Goal: Transaction & Acquisition: Purchase product/service

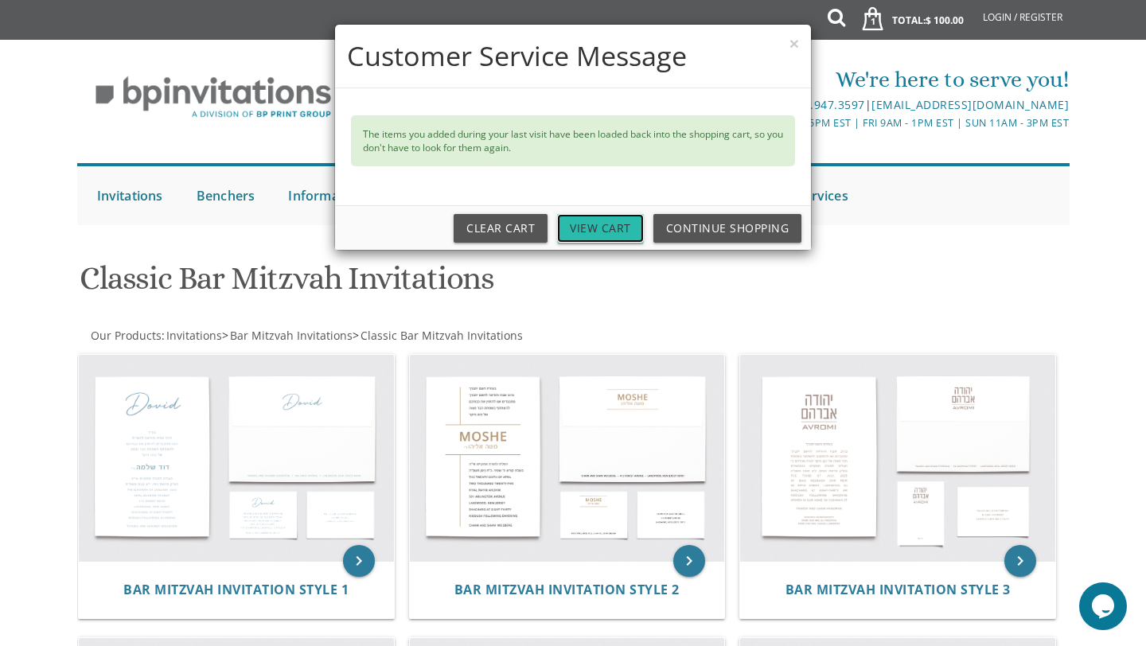
click at [590, 220] on link "View Cart" at bounding box center [600, 228] width 87 height 29
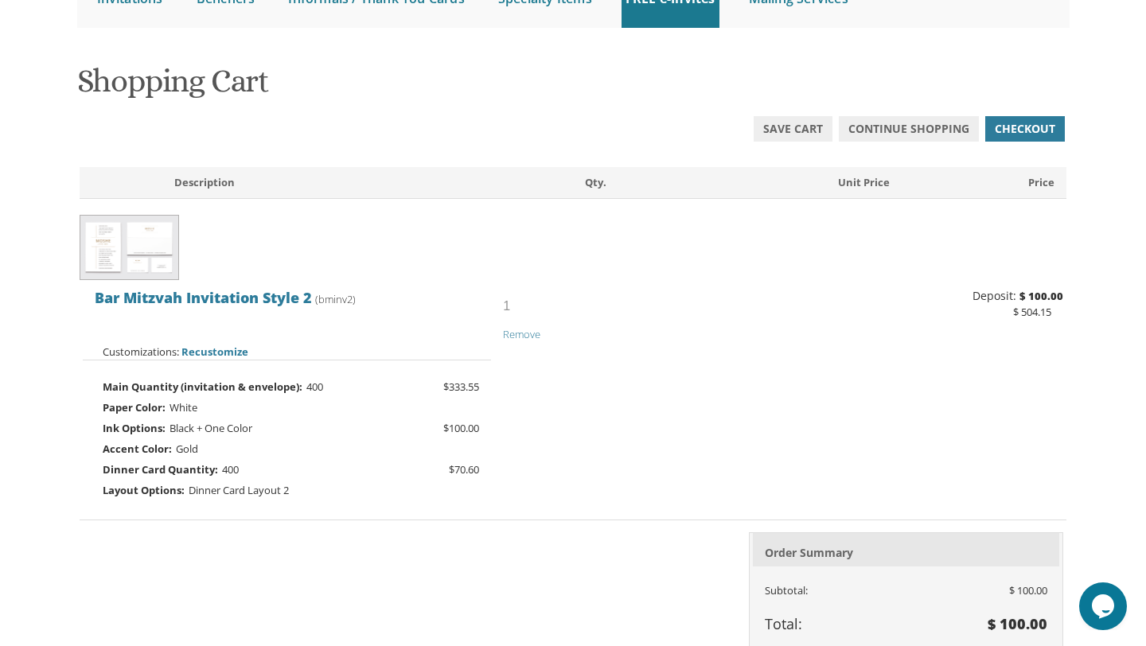
scroll to position [191, 0]
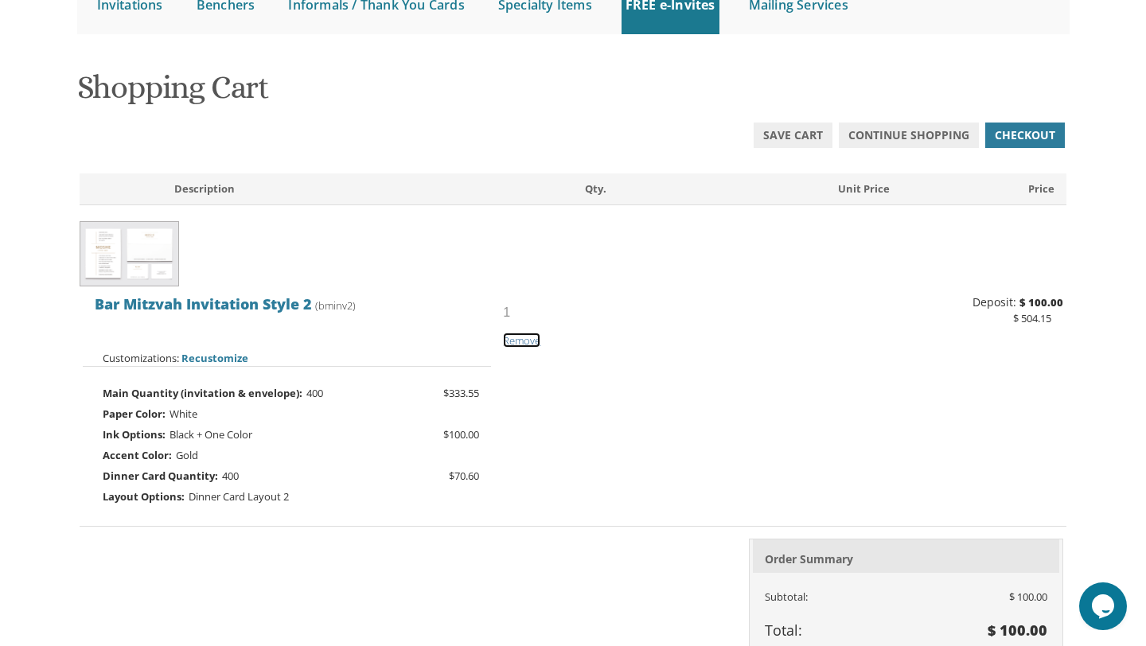
click at [535, 345] on span "Remove" at bounding box center [521, 340] width 37 height 14
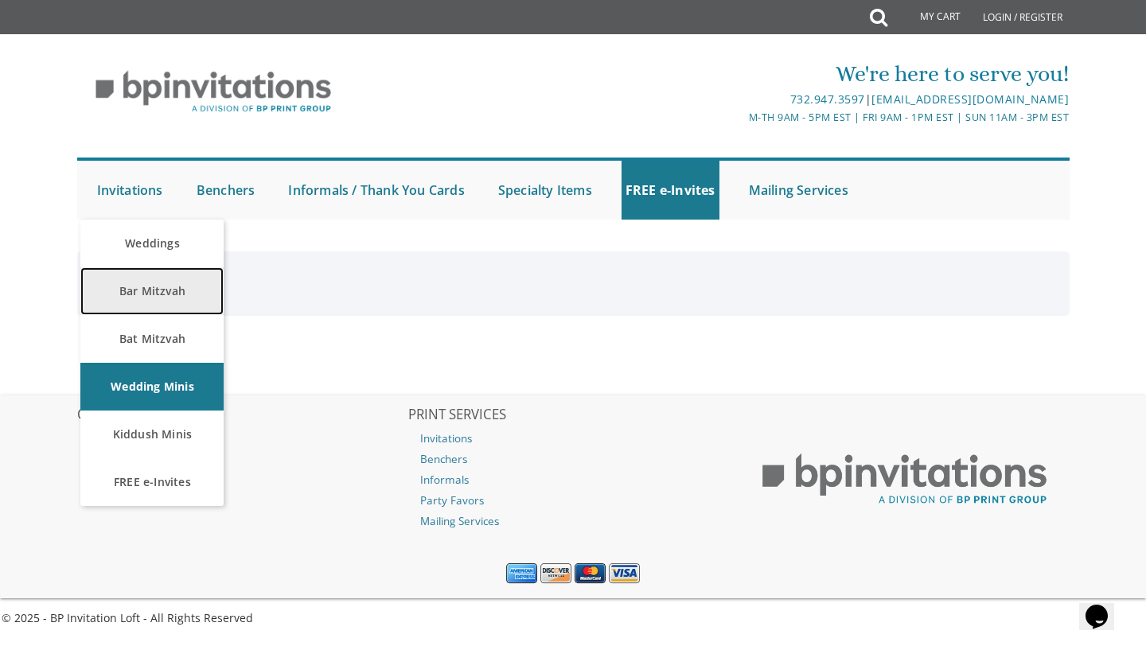
click at [135, 295] on link "Bar Mitzvah" at bounding box center [151, 291] width 143 height 48
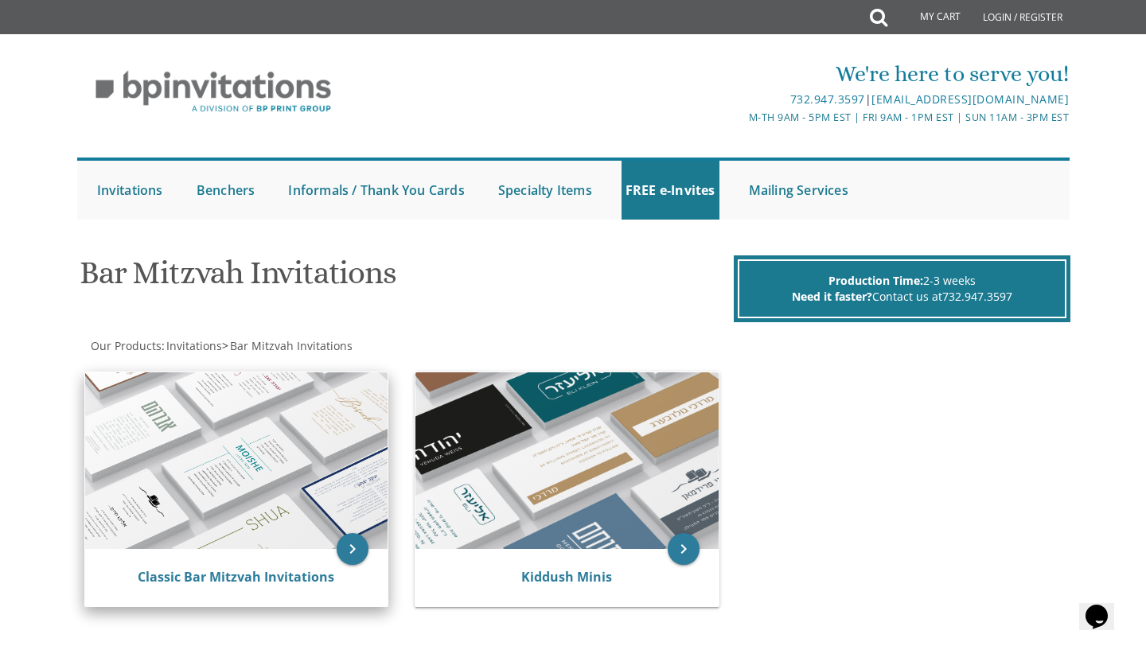
click at [249, 466] on img at bounding box center [236, 460] width 303 height 177
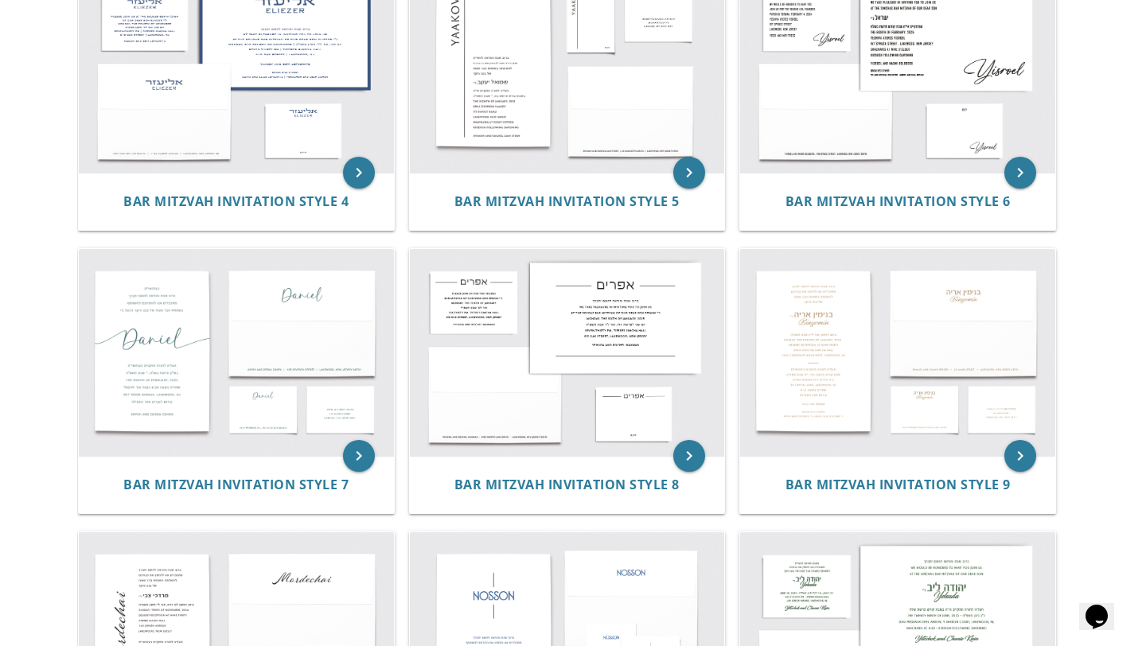
scroll to position [668, 0]
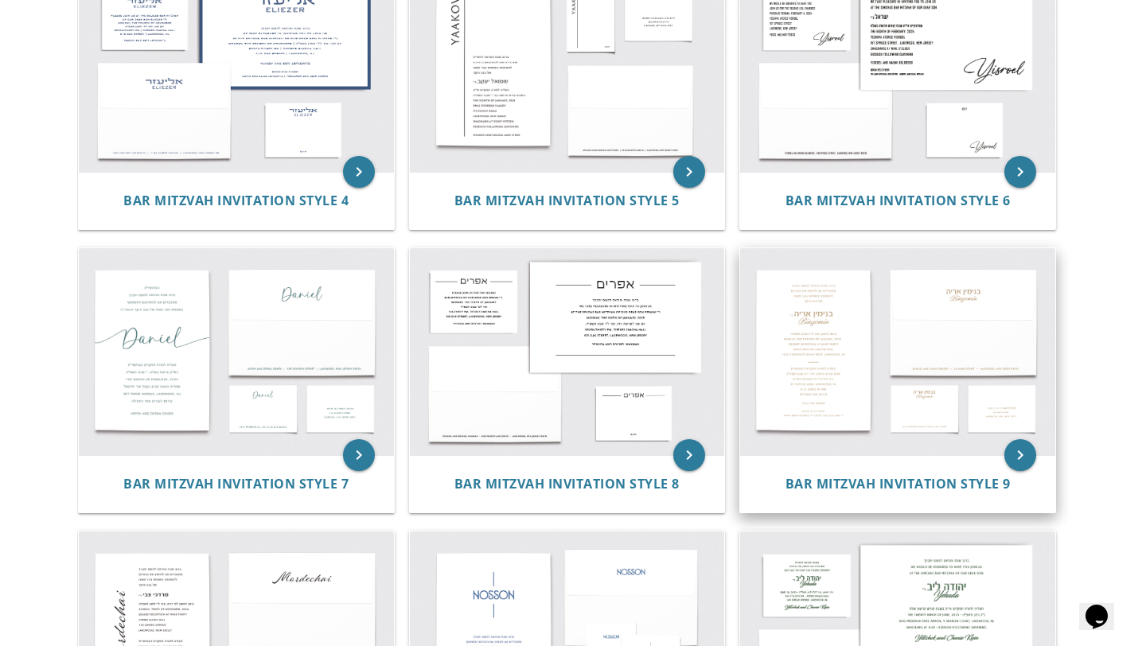
click at [828, 392] on img at bounding box center [897, 351] width 315 height 207
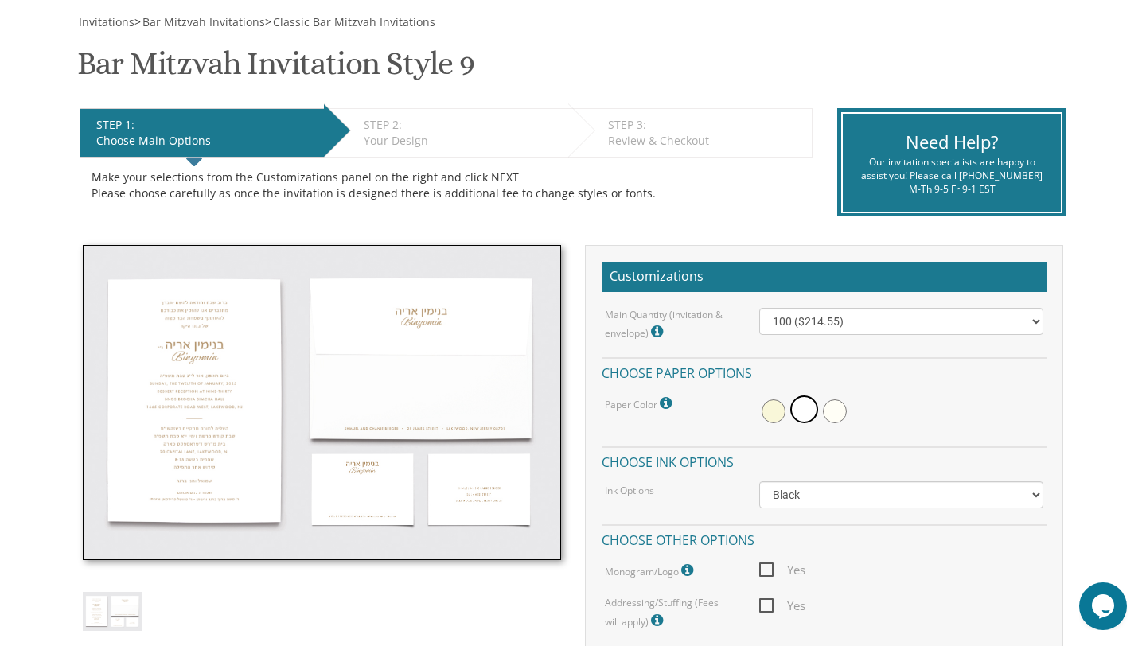
scroll to position [241, 0]
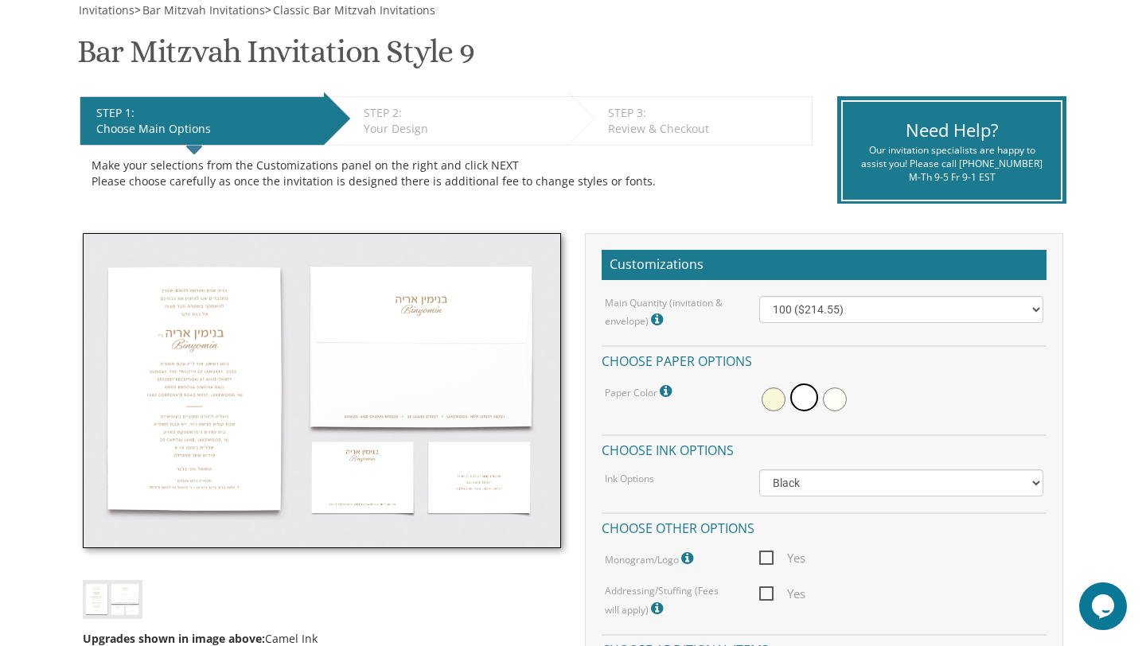
click at [194, 380] on img at bounding box center [322, 390] width 478 height 315
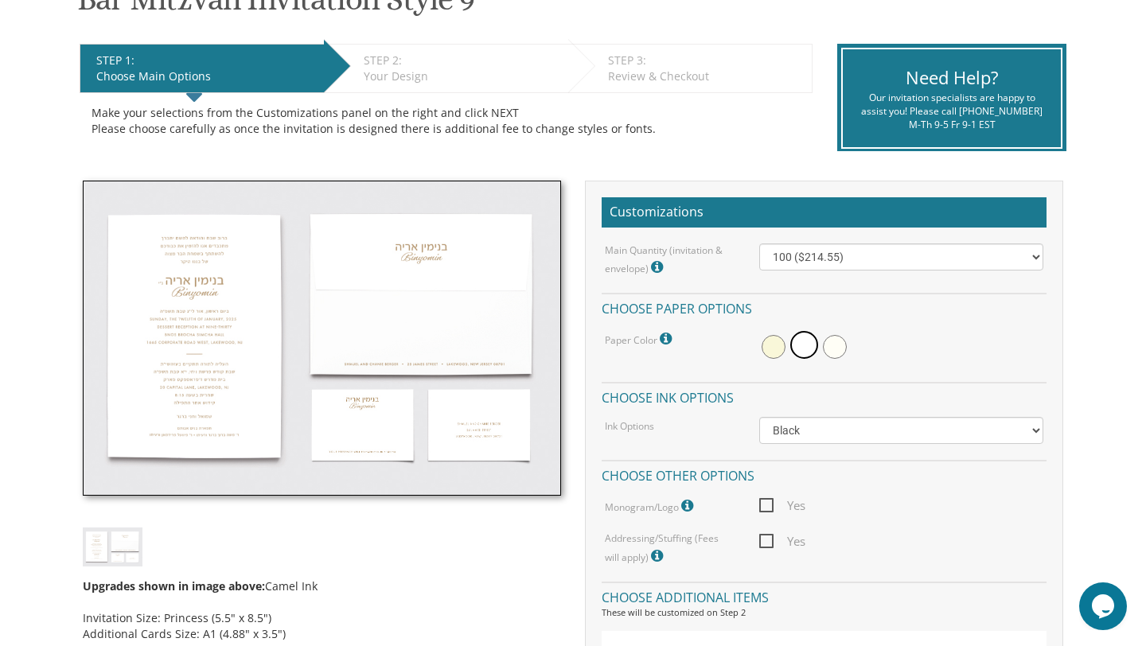
scroll to position [292, 0]
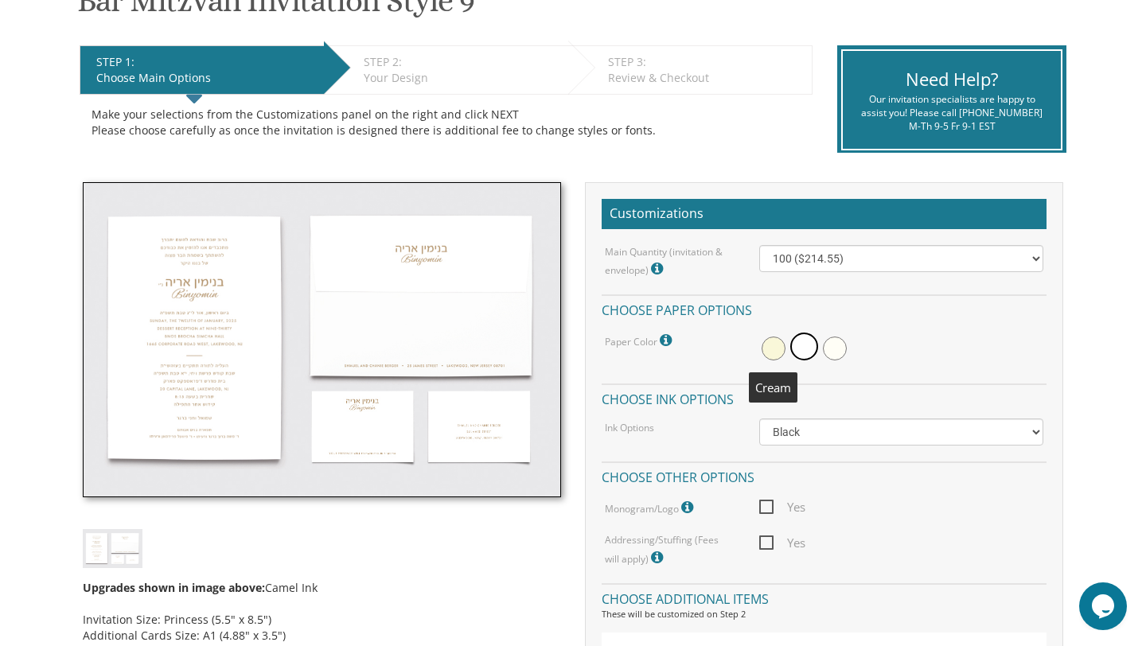
click at [774, 344] on span at bounding box center [774, 349] width 24 height 24
click at [795, 351] on span at bounding box center [806, 349] width 24 height 24
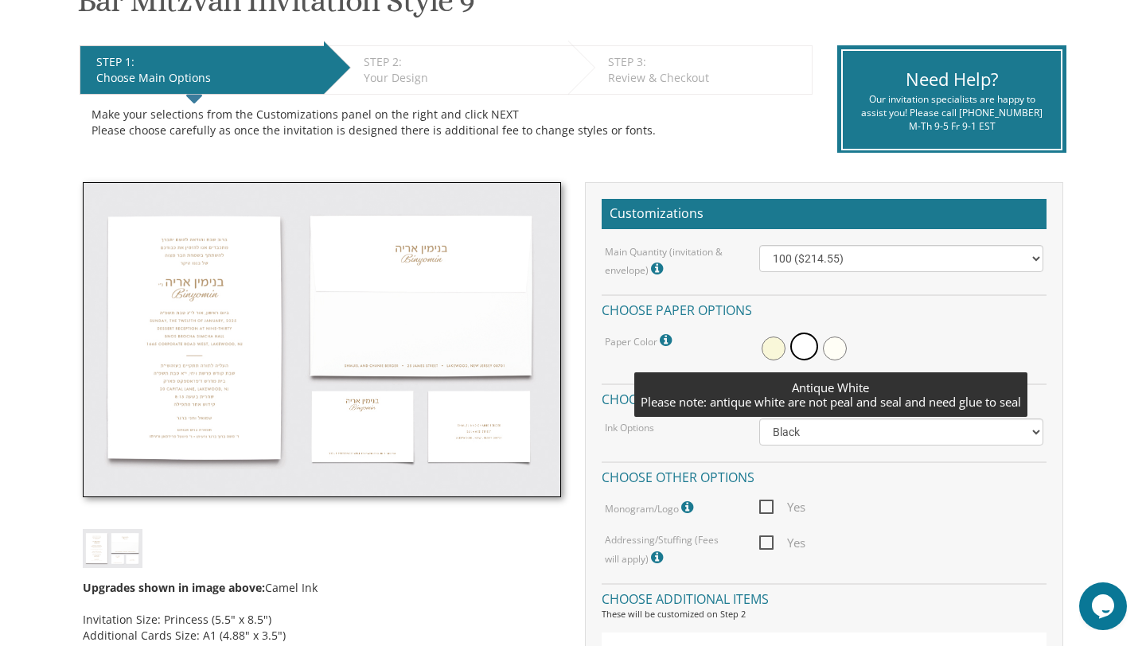
click at [836, 348] on span at bounding box center [835, 349] width 24 height 24
click at [800, 350] on span at bounding box center [802, 349] width 24 height 24
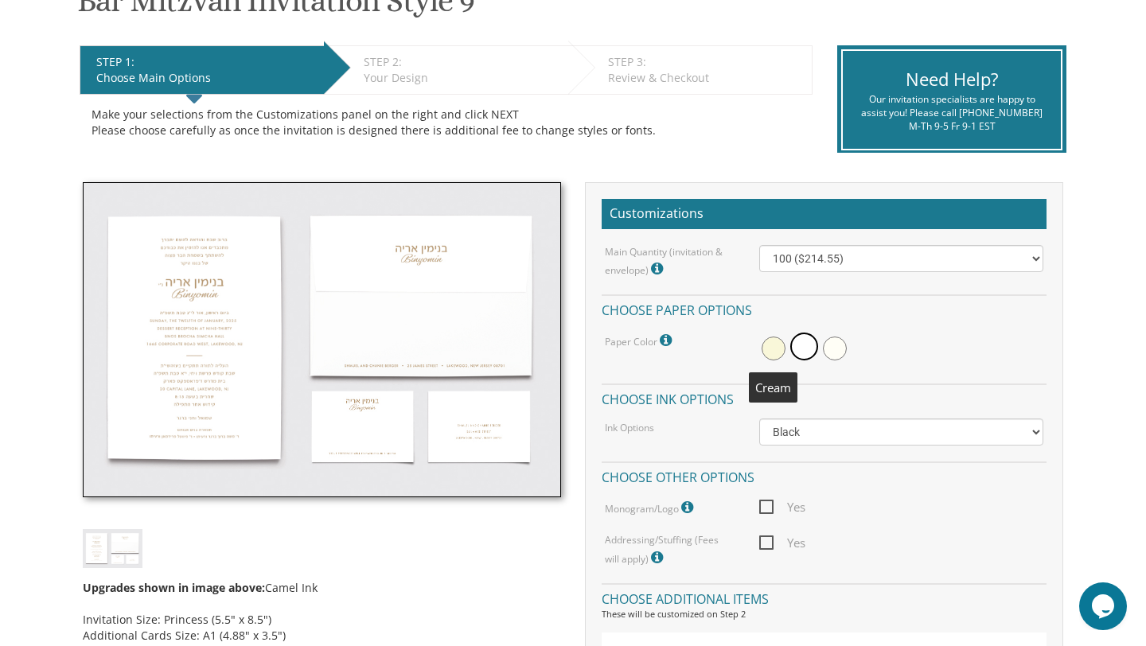
click at [778, 344] on span at bounding box center [774, 349] width 24 height 24
click at [812, 346] on span at bounding box center [806, 349] width 24 height 24
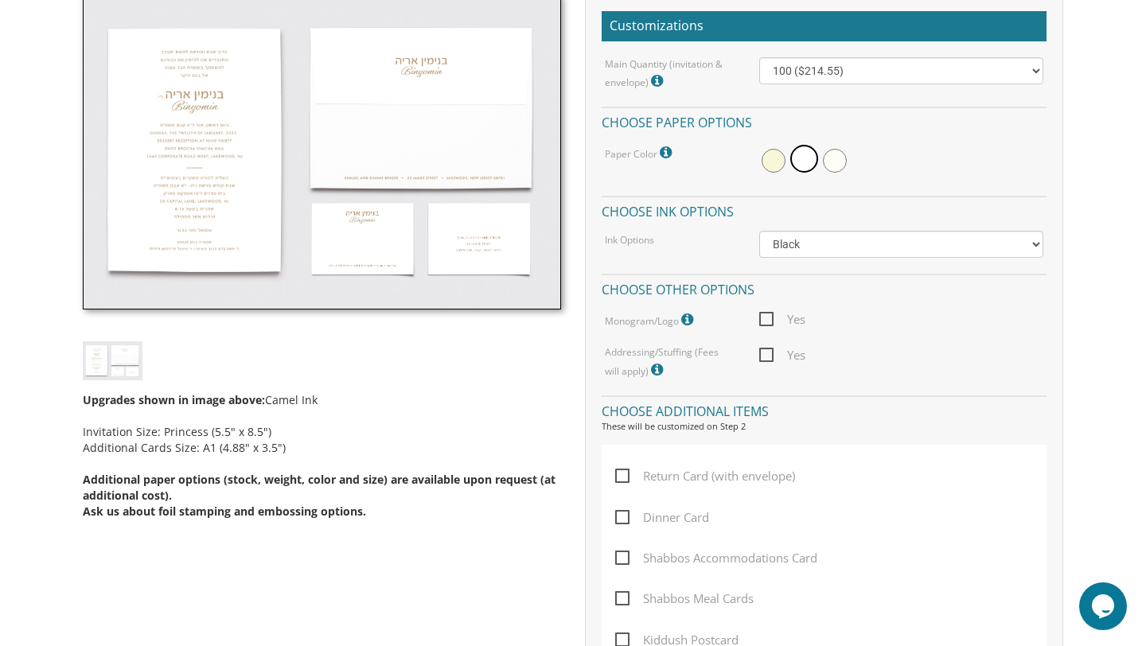
scroll to position [481, 0]
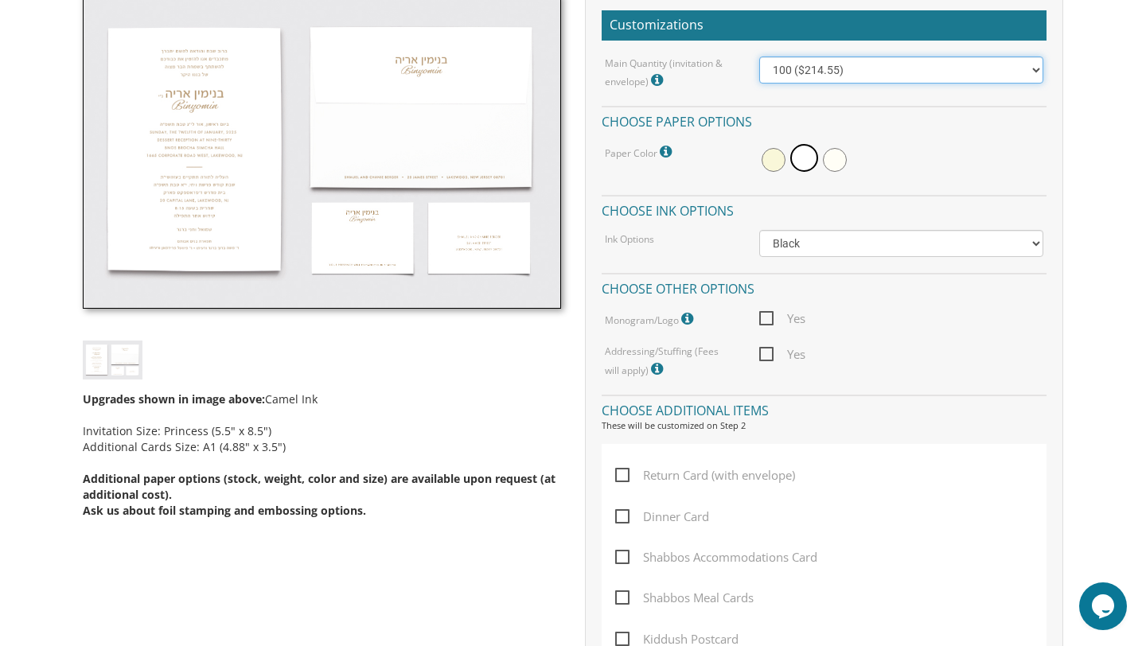
click at [976, 64] on select "100 ($214.55) 200 ($254.60) 300 ($294.25) 400 ($333.55) 500 ($373.90) 600 ($413…" at bounding box center [901, 70] width 285 height 27
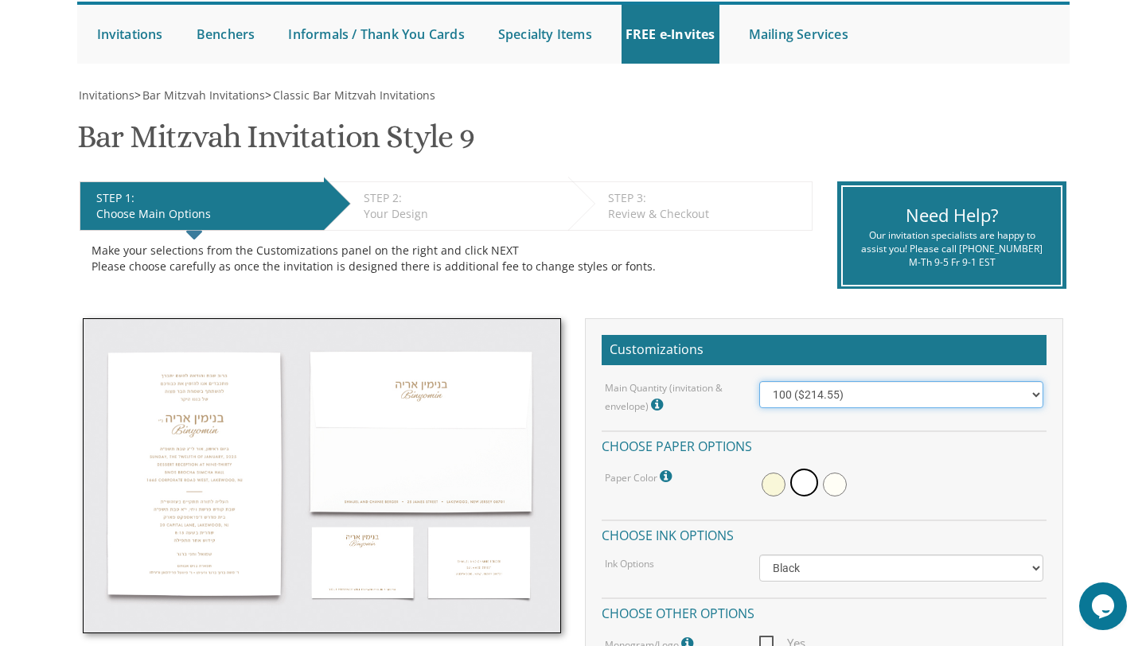
scroll to position [160, 0]
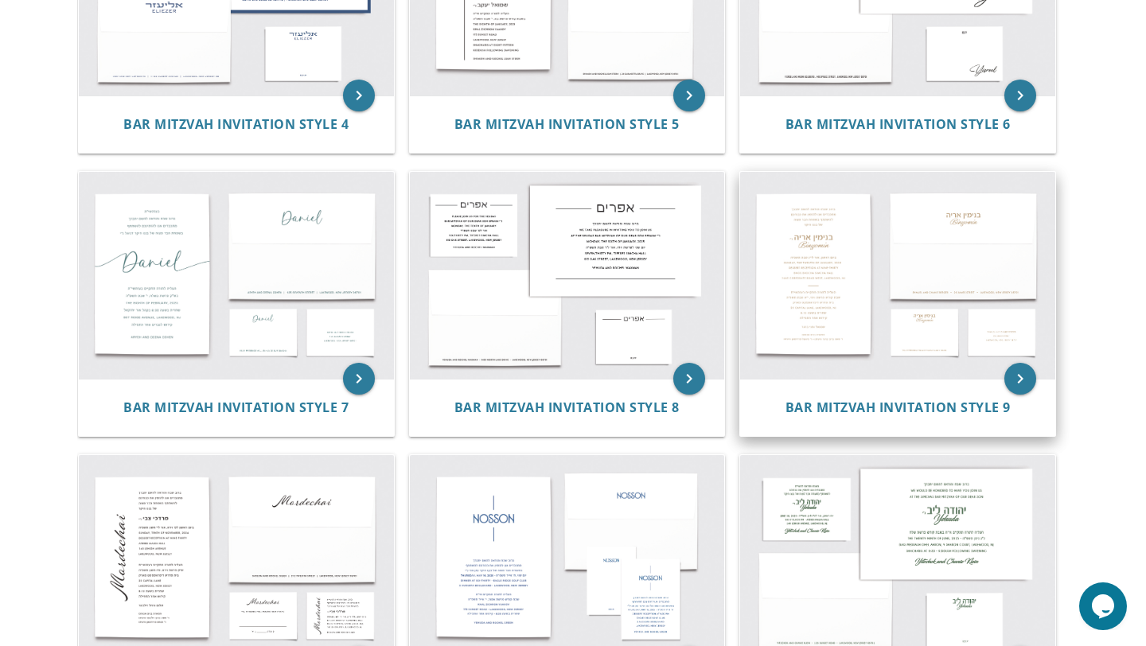
scroll to position [748, 0]
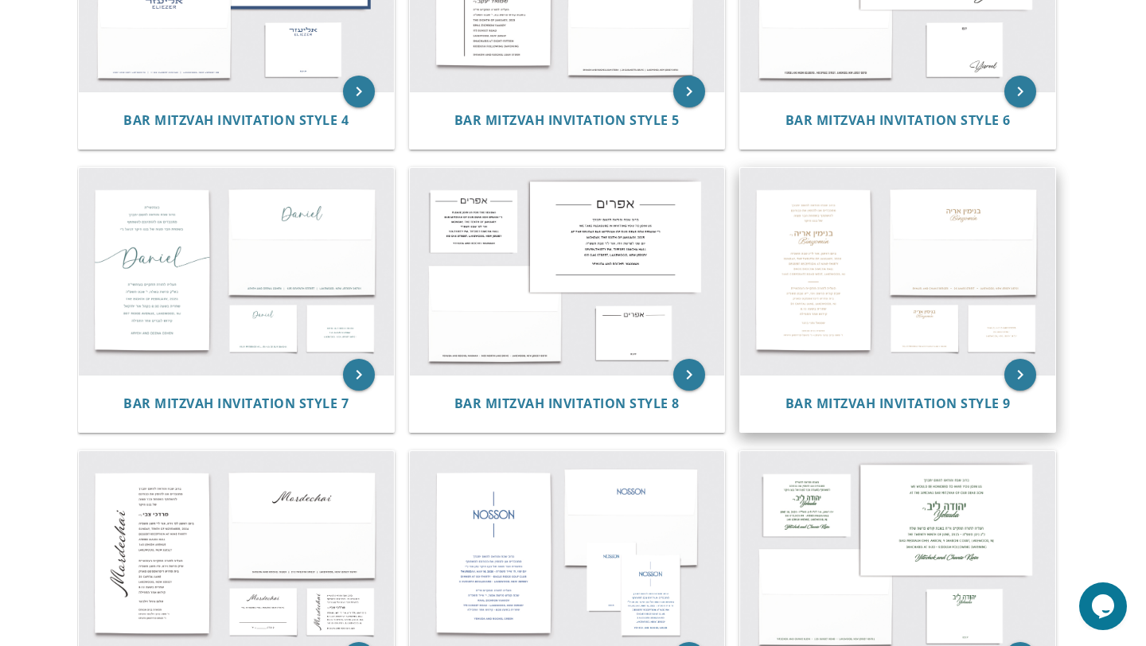
click at [833, 316] on img at bounding box center [897, 271] width 315 height 207
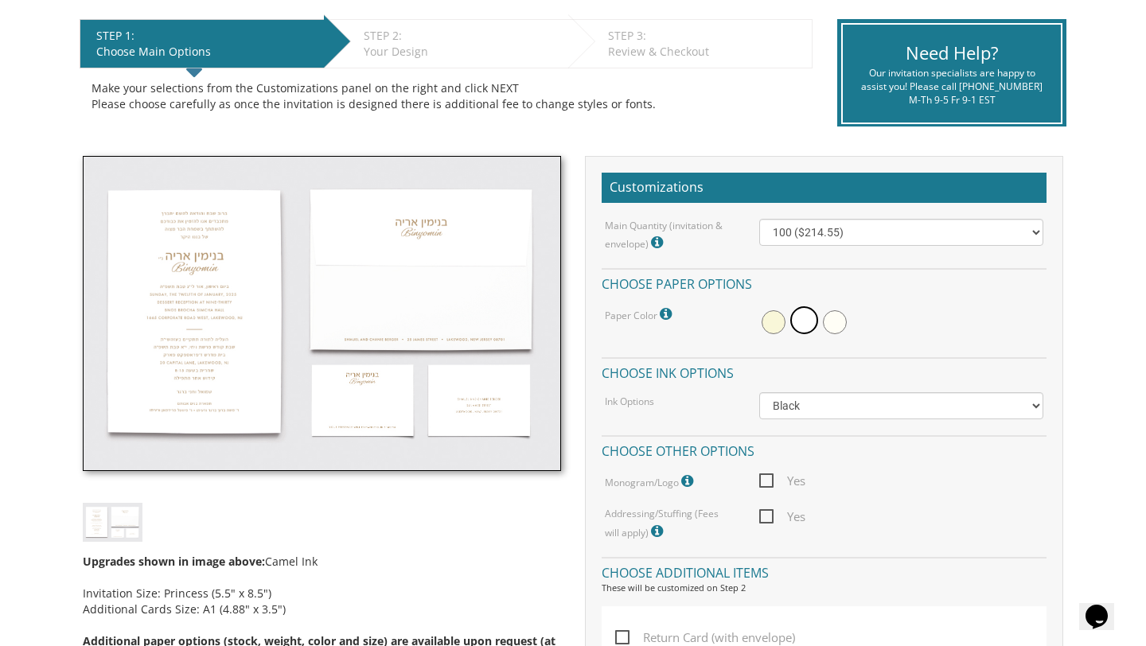
scroll to position [331, 0]
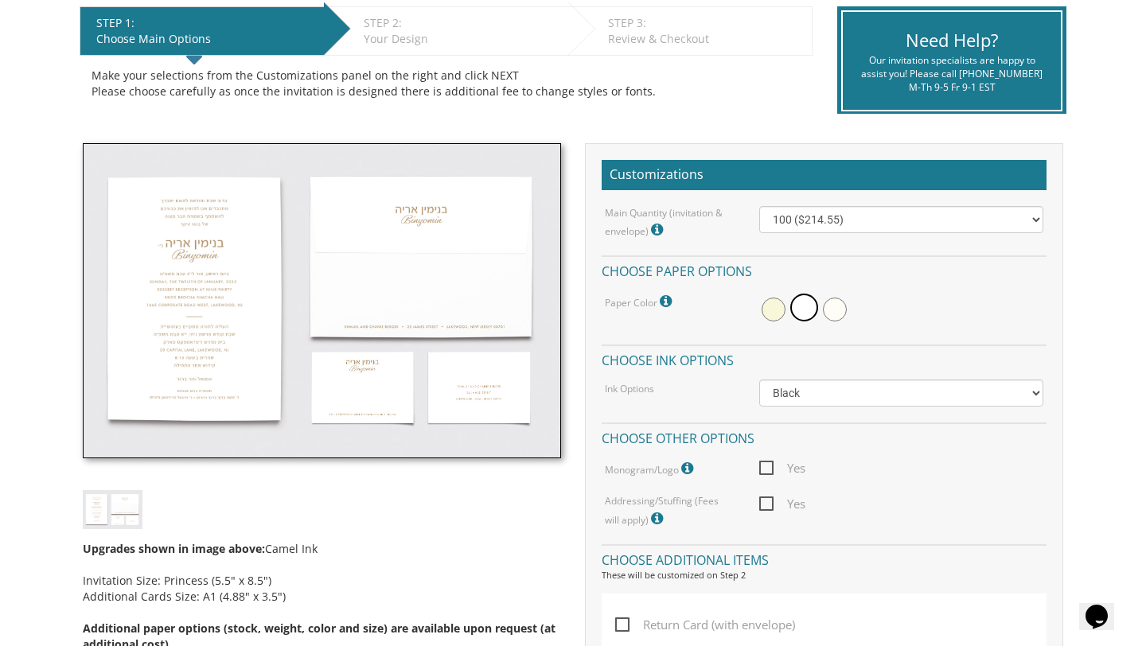
click at [232, 296] on img at bounding box center [322, 300] width 478 height 315
click at [232, 293] on img at bounding box center [322, 300] width 478 height 315
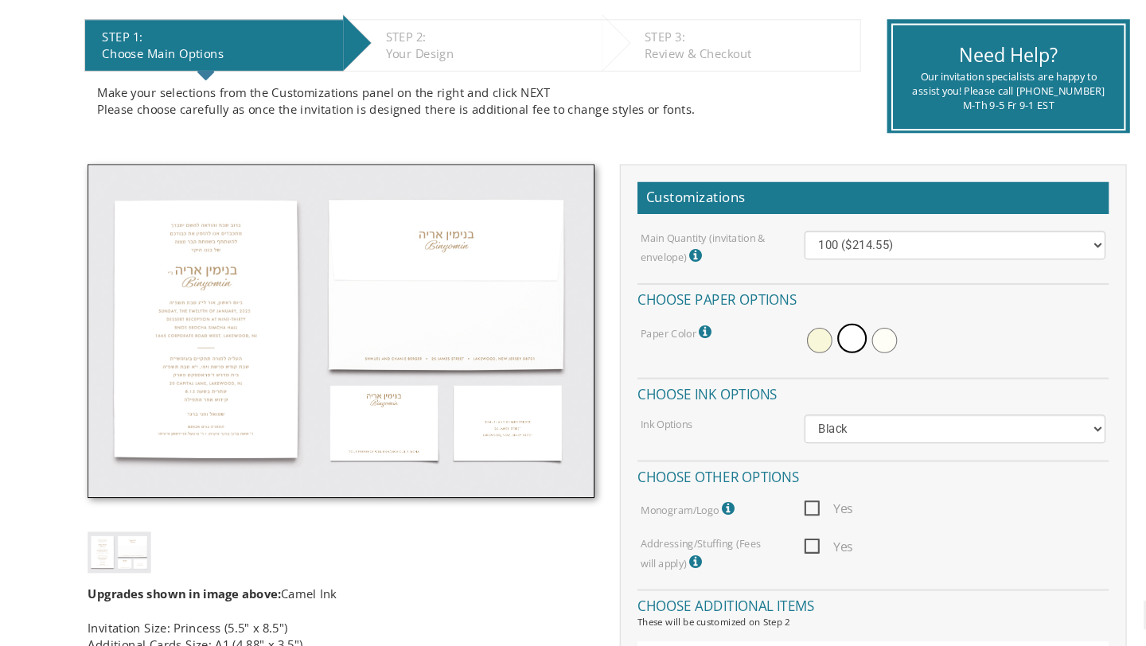
scroll to position [283, 0]
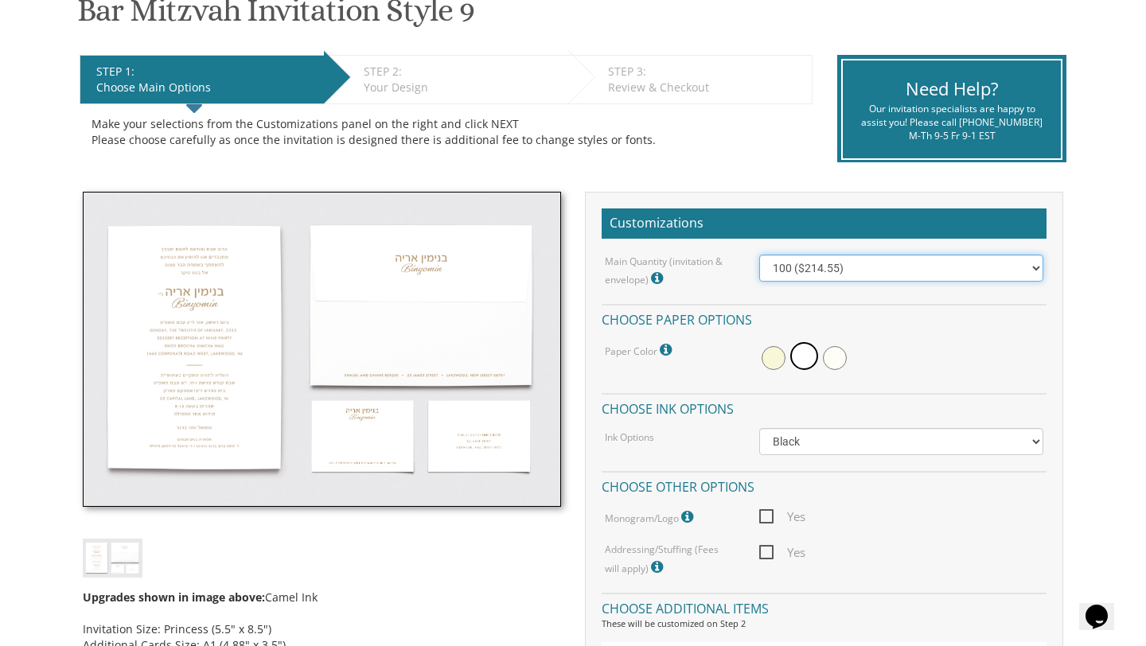
click at [942, 266] on select "100 ($214.55) 200 ($254.60) 300 ($294.25) 400 ($333.55) 500 ($373.90) 600 ($413…" at bounding box center [901, 268] width 285 height 27
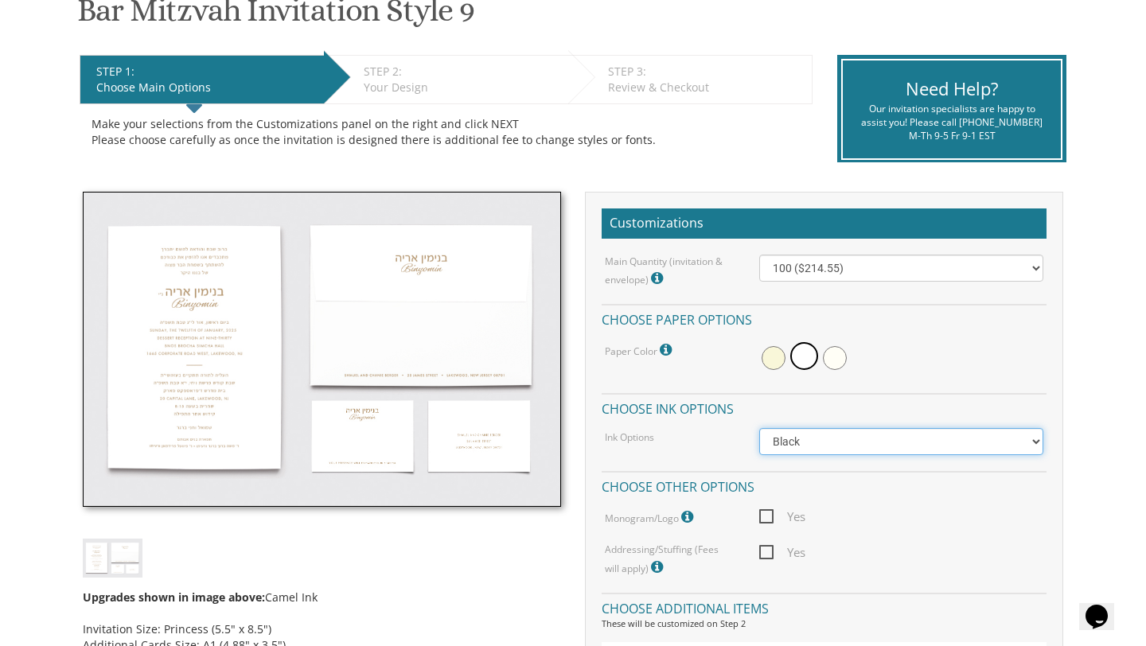
click at [881, 444] on select "Black Colored Ink ($65.00) Black + One Color ($100.00) Two Colors ($137.95)" at bounding box center [901, 441] width 285 height 27
select select "Standard"
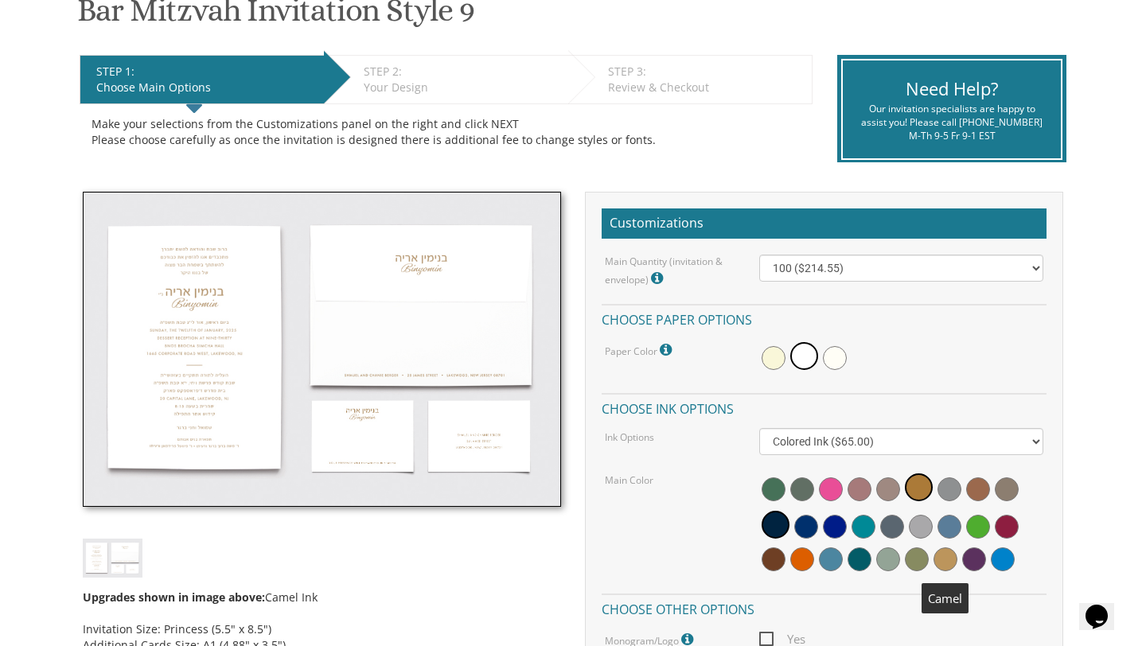
click at [948, 563] on span at bounding box center [946, 560] width 24 height 24
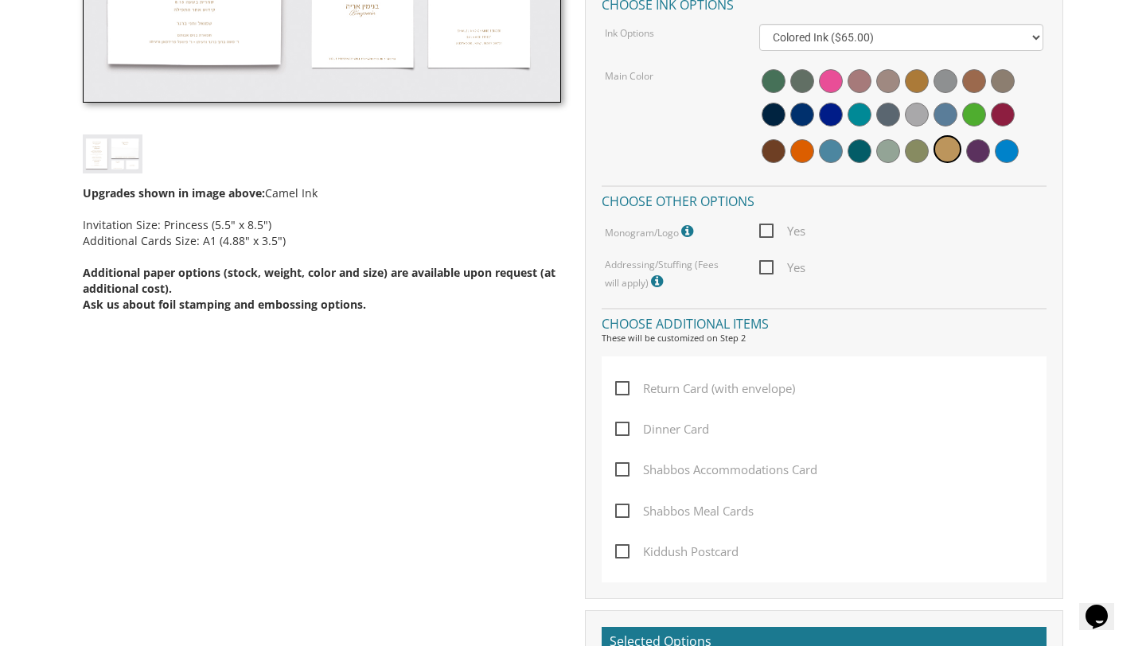
scroll to position [693, 0]
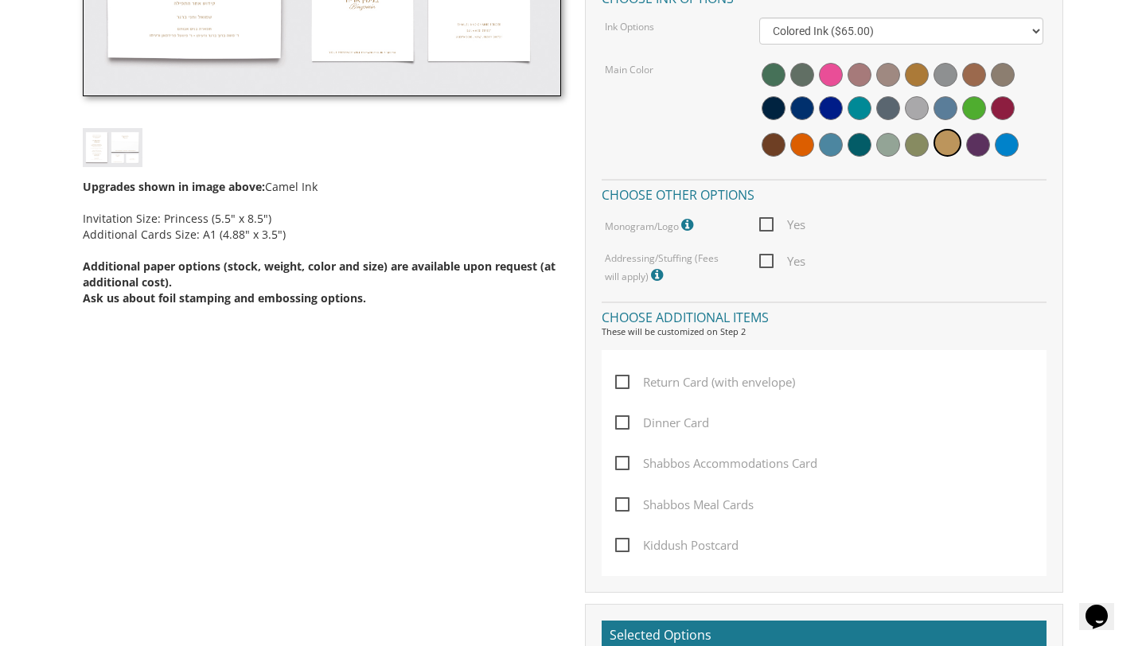
click at [618, 421] on span "Dinner Card" at bounding box center [662, 423] width 94 height 20
click at [618, 421] on input "Dinner Card" at bounding box center [620, 421] width 10 height 10
checkbox input "true"
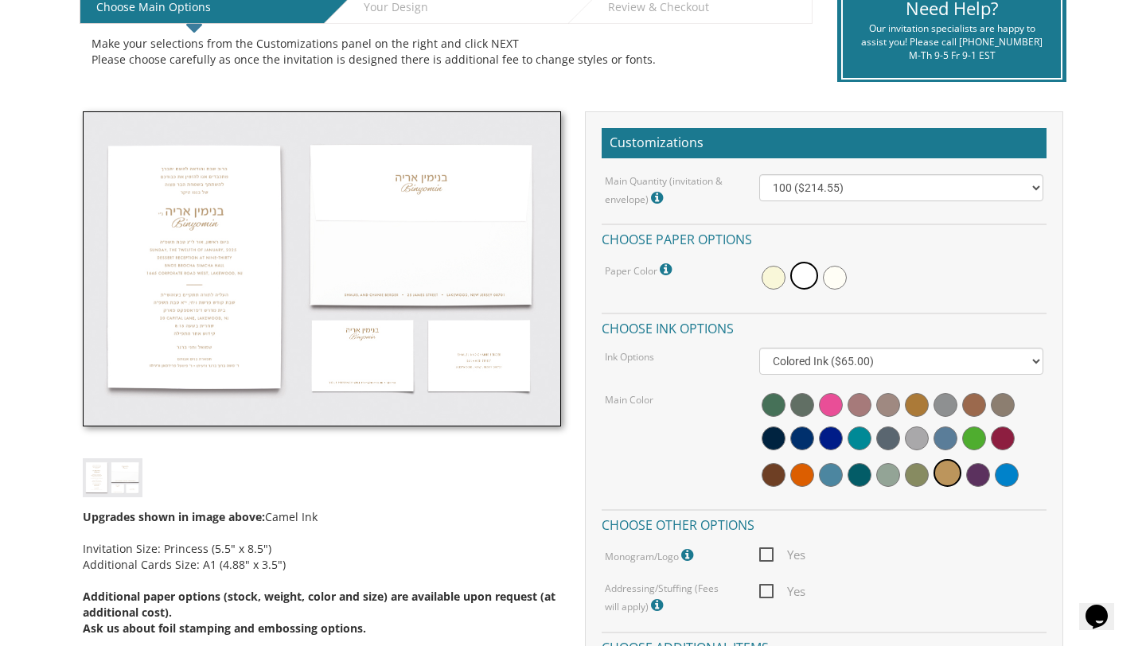
scroll to position [370, 0]
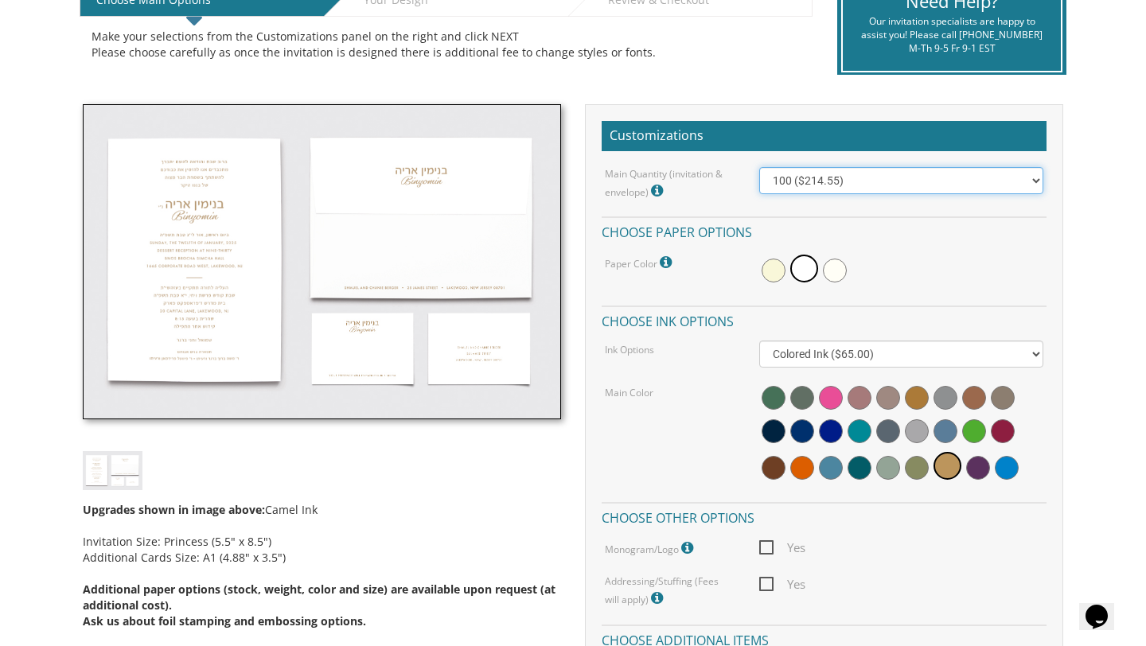
click at [893, 177] on select "100 ($214.55) 200 ($254.60) 300 ($294.25) 400 ($333.55) 500 ($373.90) 600 ($413…" at bounding box center [901, 180] width 285 height 27
select select "400"
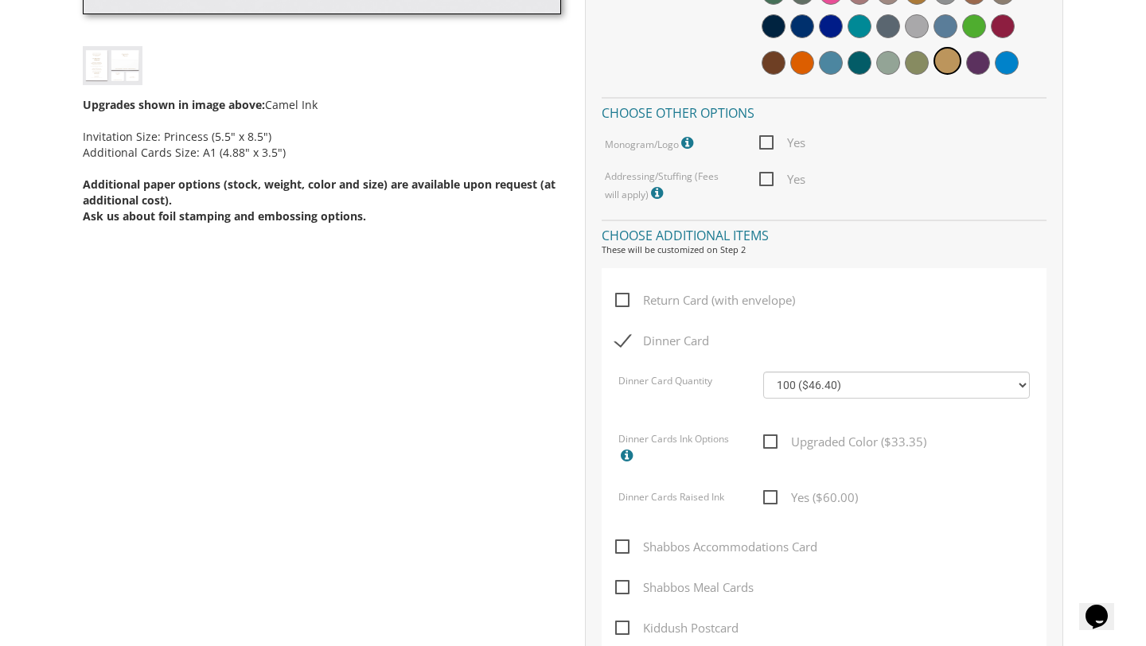
scroll to position [778, 0]
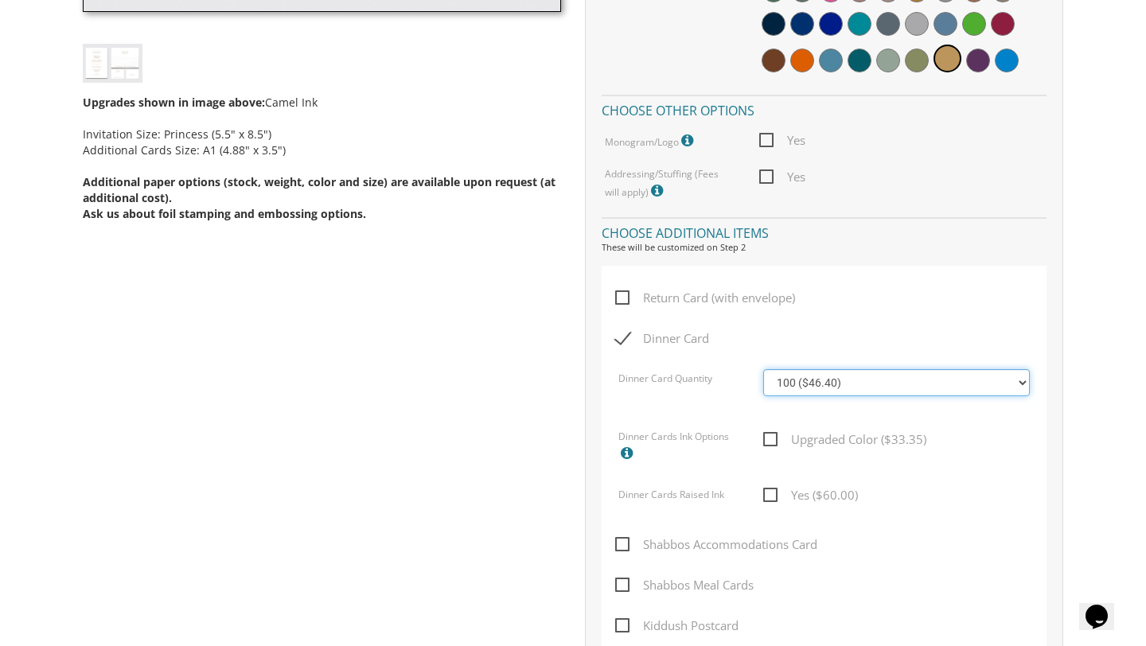
click at [810, 380] on select "100 ($46.40) 200 ($55.20) 300 ($61.85) 400 ($70.60) 500 ($77.20) 600 ($85.95) 7…" at bounding box center [896, 382] width 267 height 27
select select "200"
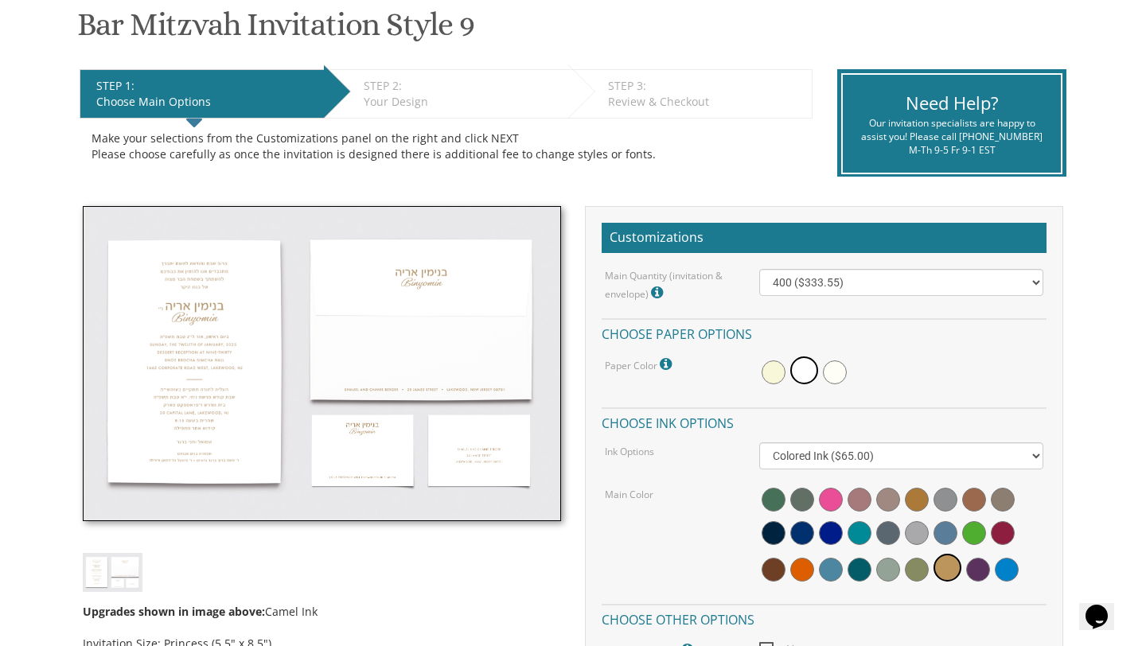
scroll to position [273, 0]
